Goal: Information Seeking & Learning: Compare options

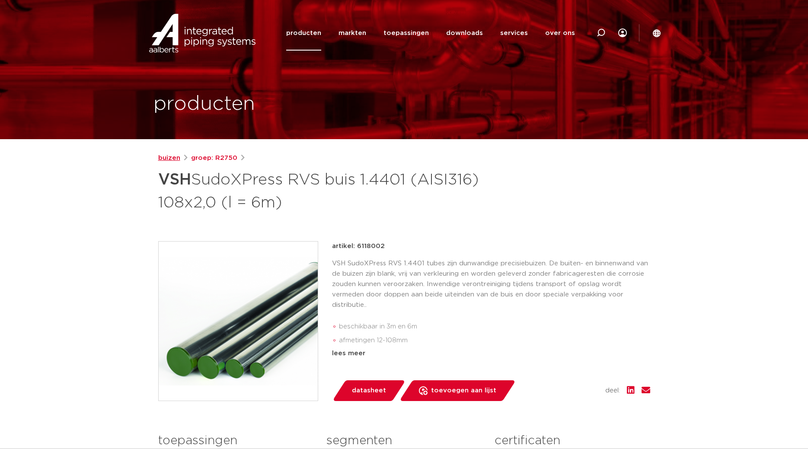
click at [167, 158] on link "buizen" at bounding box center [169, 158] width 22 height 10
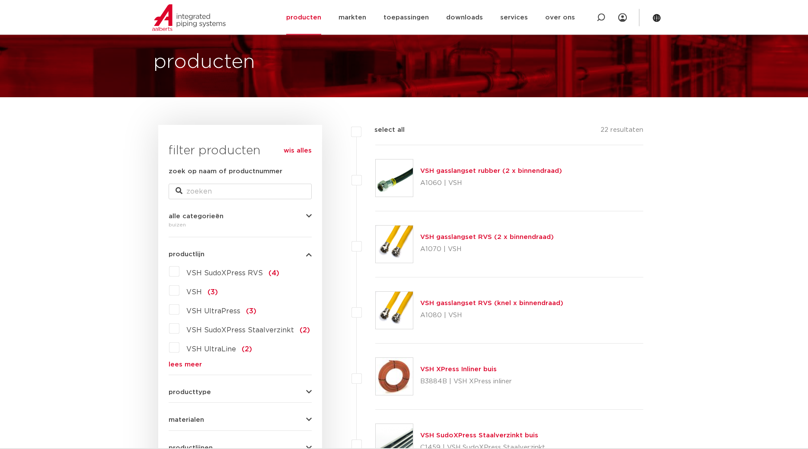
scroll to position [44, 0]
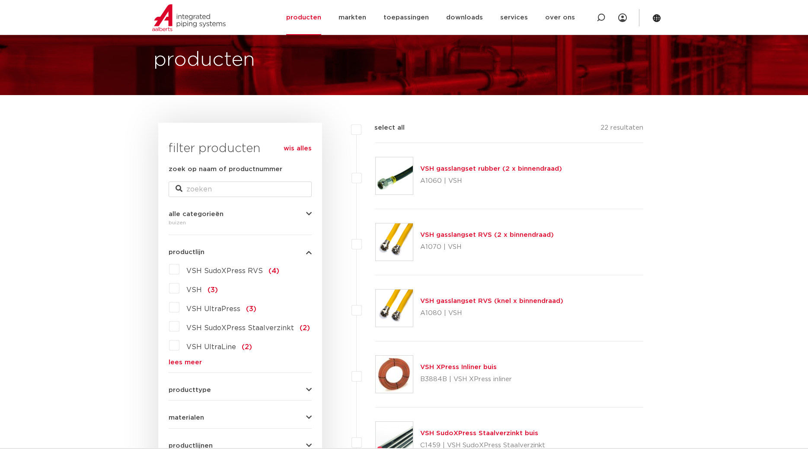
click at [185, 359] on link "lees meer" at bounding box center [240, 362] width 143 height 6
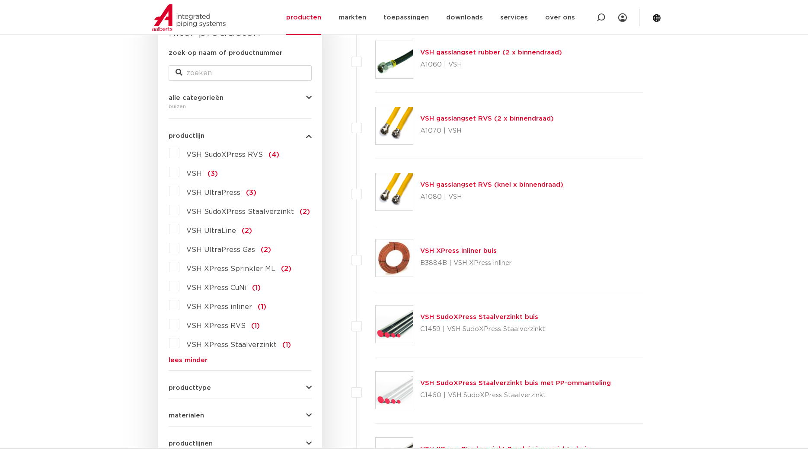
scroll to position [176, 0]
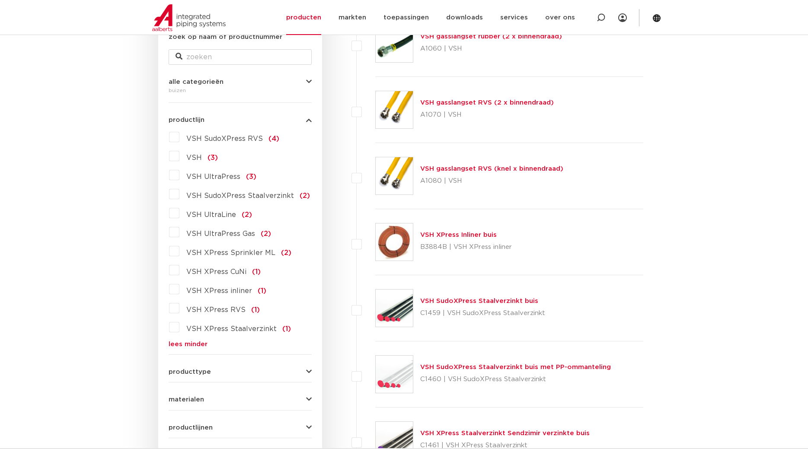
click at [204, 137] on span "VSH SudoXPress RVS" at bounding box center [224, 138] width 77 height 7
click at [0, 0] on input "VSH SudoXPress RVS (4)" at bounding box center [0, 0] width 0 height 0
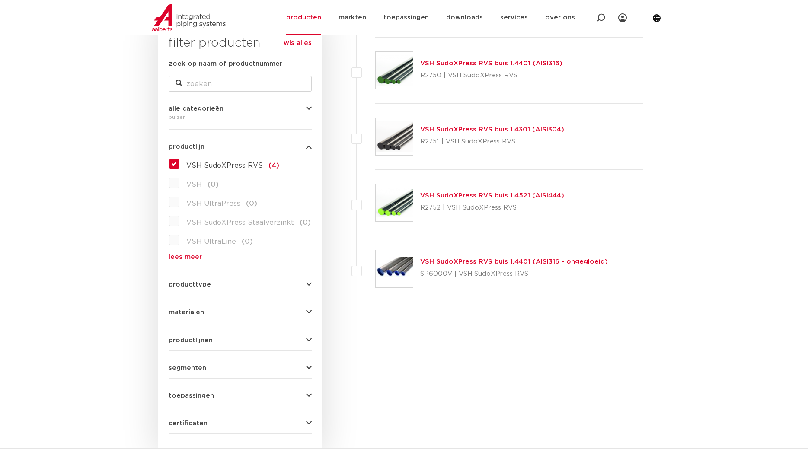
scroll to position [132, 0]
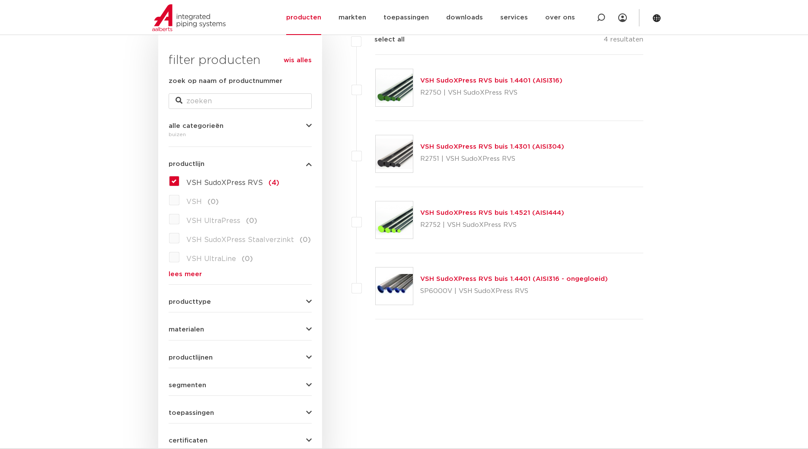
click at [180, 274] on link "lees meer" at bounding box center [240, 274] width 143 height 6
click at [179, 182] on label "VSH SudoXPress RVS (4)" at bounding box center [229, 181] width 100 height 14
click at [0, 0] on input "VSH SudoXPress RVS (4)" at bounding box center [0, 0] width 0 height 0
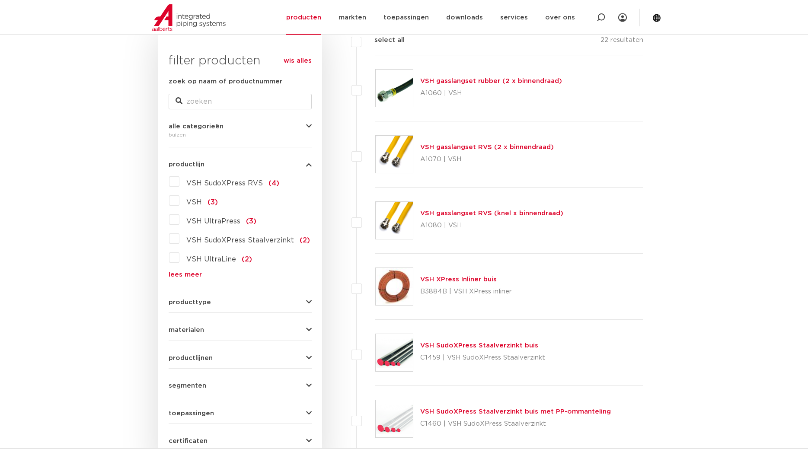
scroll to position [132, 0]
click at [184, 273] on link "lees meer" at bounding box center [240, 274] width 143 height 6
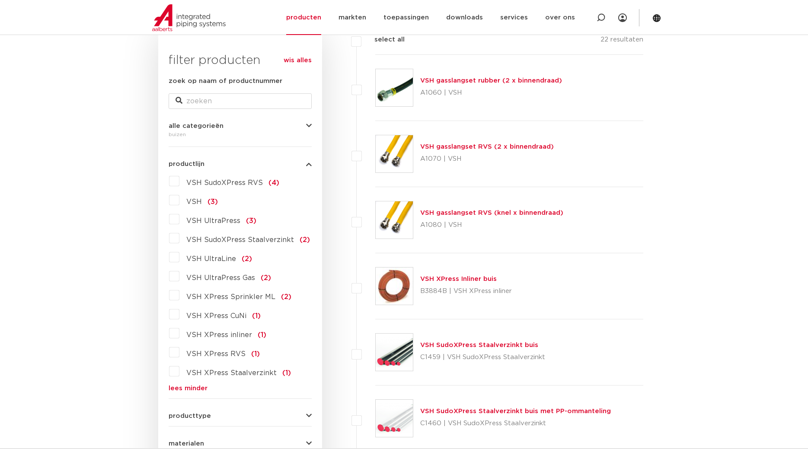
click at [179, 354] on label "VSH XPress RVS (1)" at bounding box center [219, 352] width 80 height 14
click at [0, 0] on input "VSH XPress RVS (1)" at bounding box center [0, 0] width 0 height 0
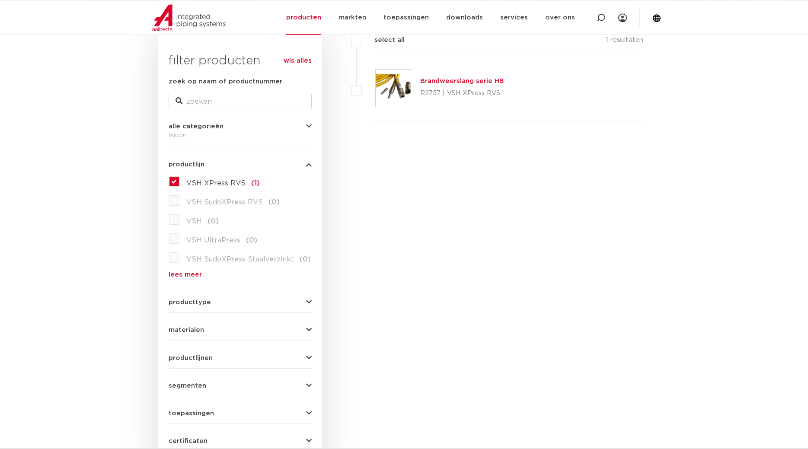
scroll to position [132, 0]
click at [179, 179] on label "VSH XPress RVS (1)" at bounding box center [219, 181] width 80 height 14
click at [0, 0] on input "VSH XPress RVS (1)" at bounding box center [0, 0] width 0 height 0
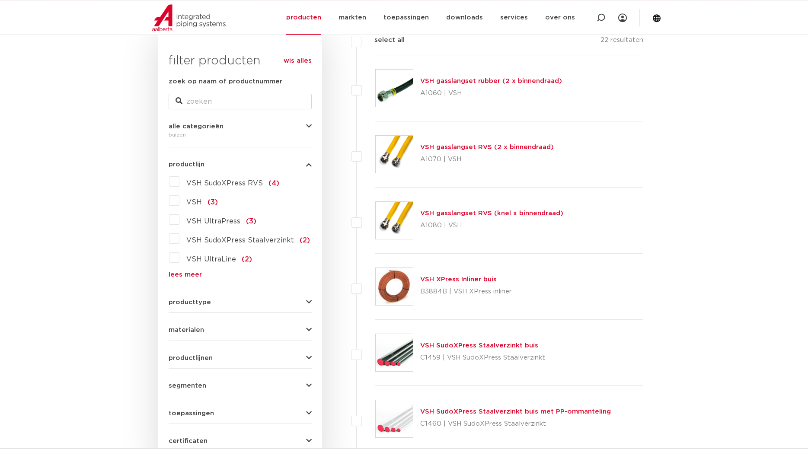
scroll to position [132, 0]
click at [179, 185] on label "VSH SudoXPress RVS (4)" at bounding box center [229, 181] width 100 height 14
click at [0, 0] on input "VSH SudoXPress RVS (4)" at bounding box center [0, 0] width 0 height 0
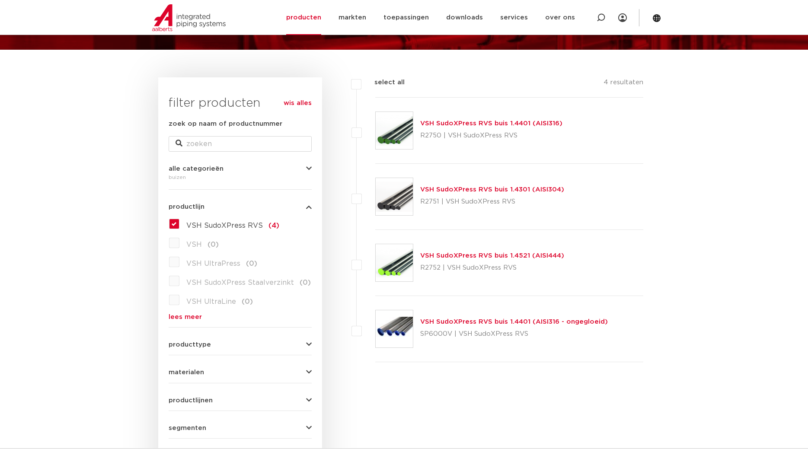
scroll to position [88, 0]
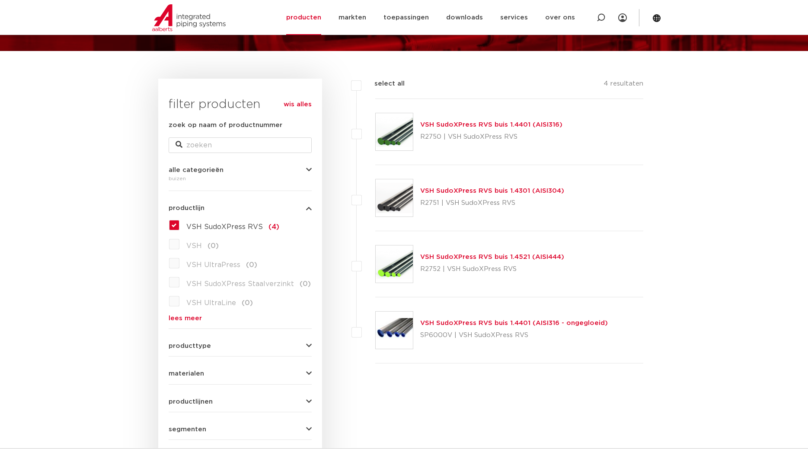
click at [400, 204] on img at bounding box center [394, 197] width 37 height 37
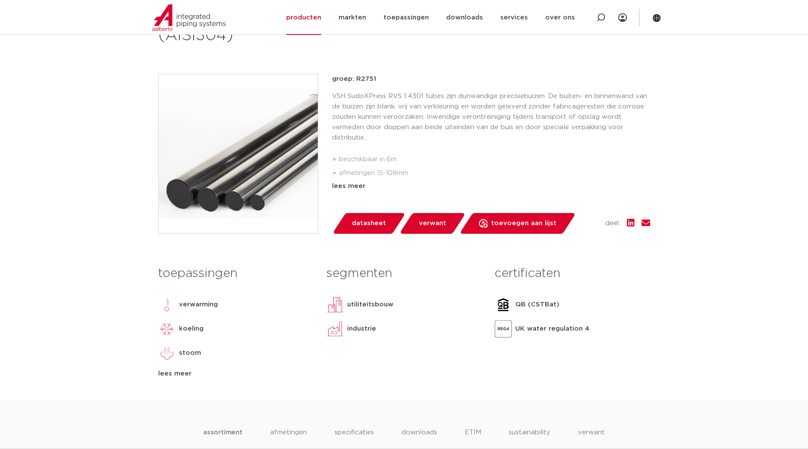
scroll to position [176, 0]
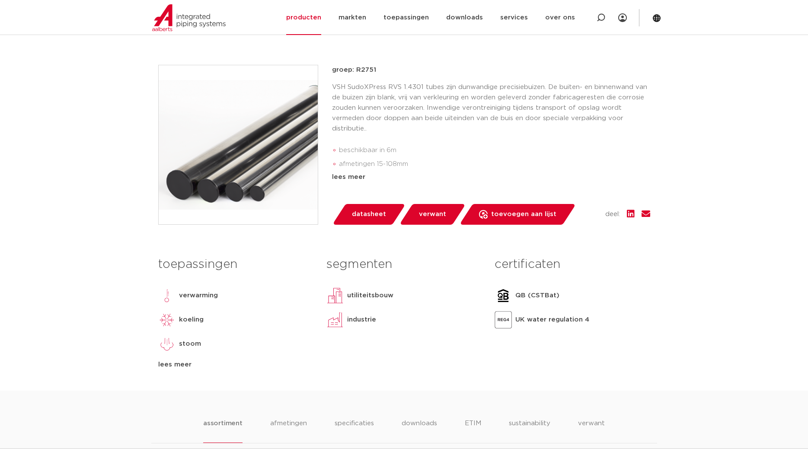
click at [169, 366] on div "lees meer" at bounding box center [235, 365] width 155 height 10
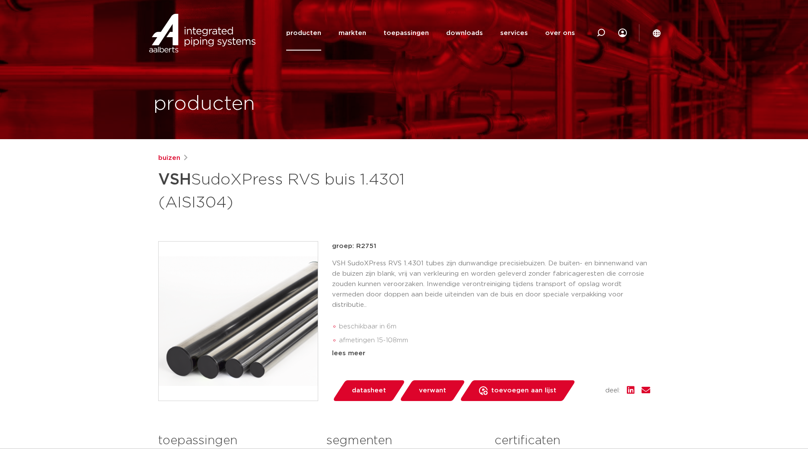
scroll to position [176, 0]
